Goal: Task Accomplishment & Management: Use online tool/utility

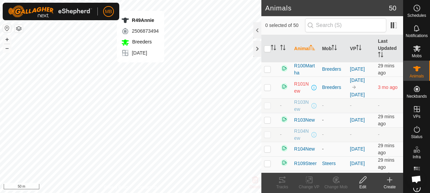
checkbox input "true"
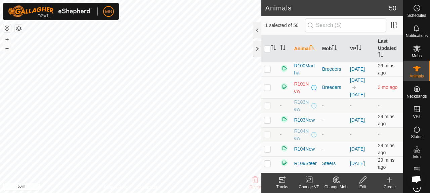
click at [285, 182] on icon at bounding box center [282, 179] width 6 height 5
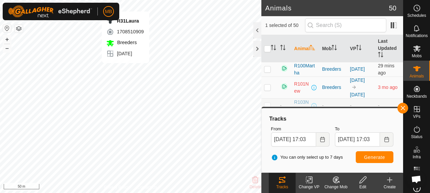
checkbox input "true"
checkbox input "false"
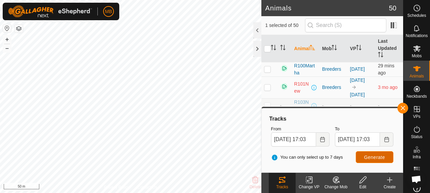
click at [370, 158] on span "Generate" at bounding box center [374, 156] width 21 height 5
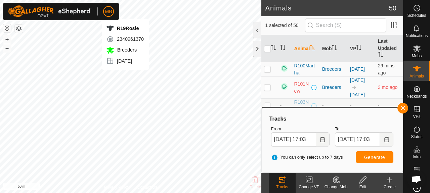
checkbox input "true"
checkbox input "false"
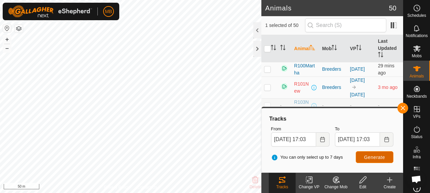
click at [364, 156] on button "Generate" at bounding box center [375, 157] width 38 height 12
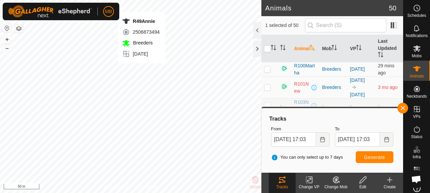
checkbox input "false"
checkbox input "true"
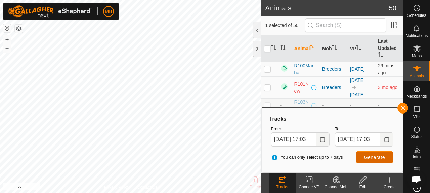
click at [371, 159] on span "Generate" at bounding box center [374, 156] width 21 height 5
click at [406, 106] on button "button" at bounding box center [403, 107] width 11 height 11
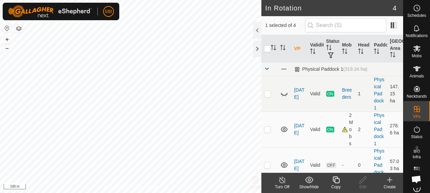
checkbox input "true"
checkbox input "false"
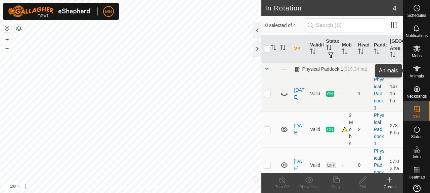
click at [411, 70] on es-animals-svg-icon at bounding box center [417, 68] width 12 height 11
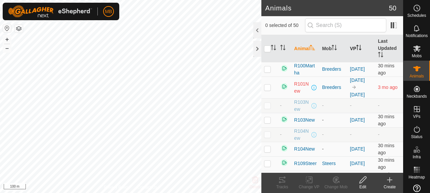
click at [358, 47] on icon "Activate to sort" at bounding box center [358, 47] width 1 height 5
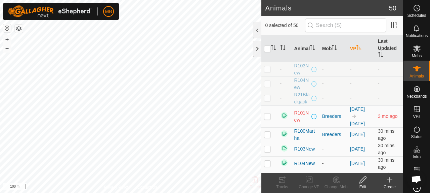
click at [357, 47] on icon "Activate to sort" at bounding box center [359, 47] width 5 height 5
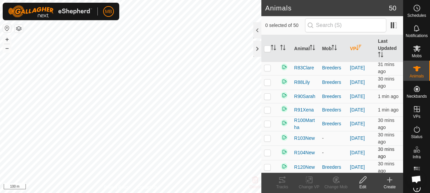
scroll to position [217, 0]
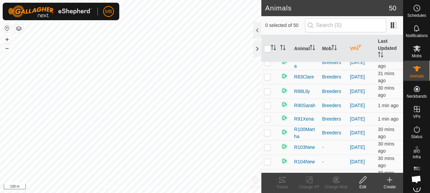
click at [268, 37] on p-checkbox at bounding box center [267, 34] width 7 height 5
checkbox input "true"
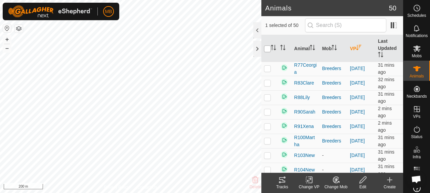
click at [266, 49] on input "checkbox" at bounding box center [267, 48] width 7 height 7
checkbox input "true"
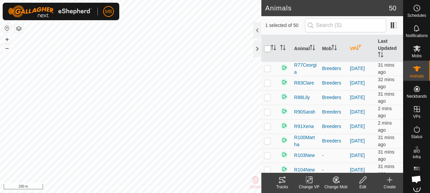
checkbox input "true"
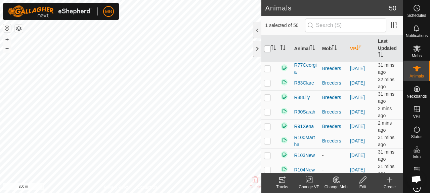
checkbox input "true"
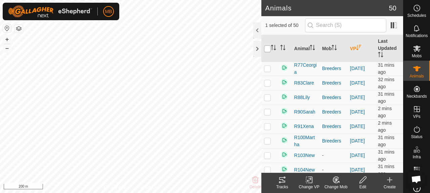
checkbox input "true"
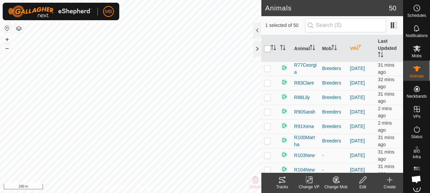
checkbox input "true"
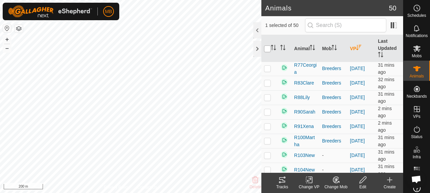
checkbox input "true"
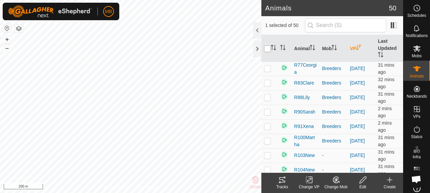
checkbox input "true"
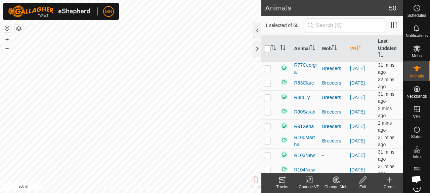
checkbox input "true"
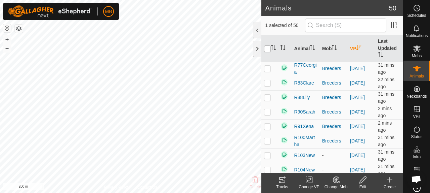
checkbox input "true"
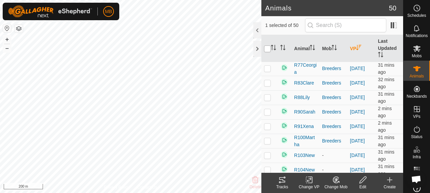
checkbox input "true"
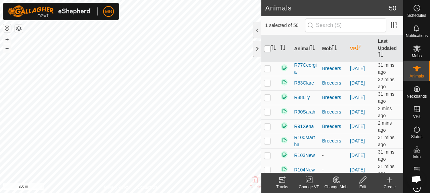
checkbox input "true"
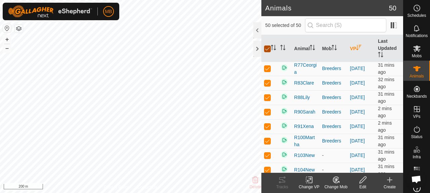
click at [266, 49] on input "checkbox" at bounding box center [267, 48] width 7 height 7
checkbox input "false"
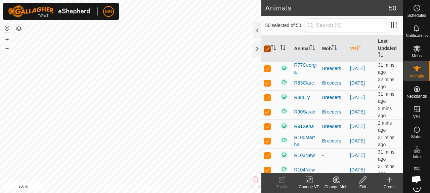
checkbox input "false"
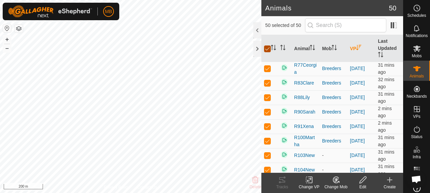
checkbox input "false"
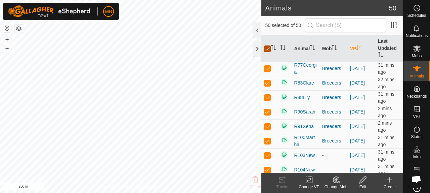
checkbox input "false"
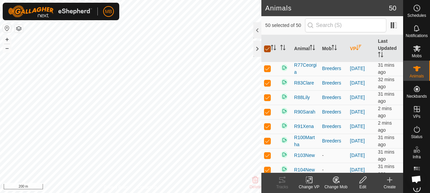
checkbox input "false"
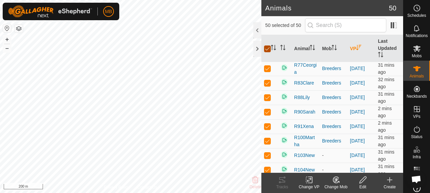
checkbox input "false"
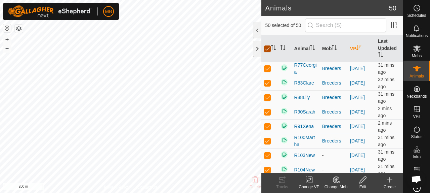
checkbox input "false"
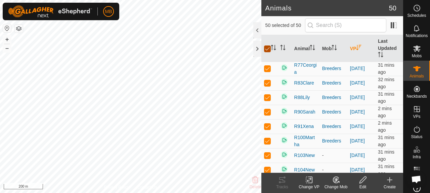
checkbox input "false"
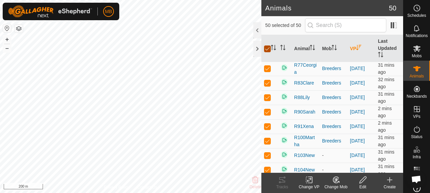
checkbox input "false"
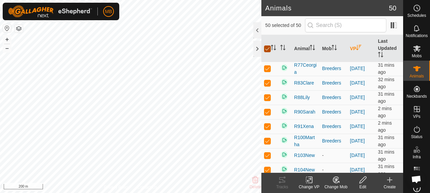
checkbox input "false"
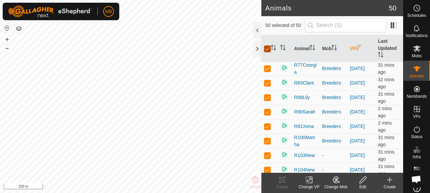
checkbox input "false"
